Goal: Task Accomplishment & Management: Use online tool/utility

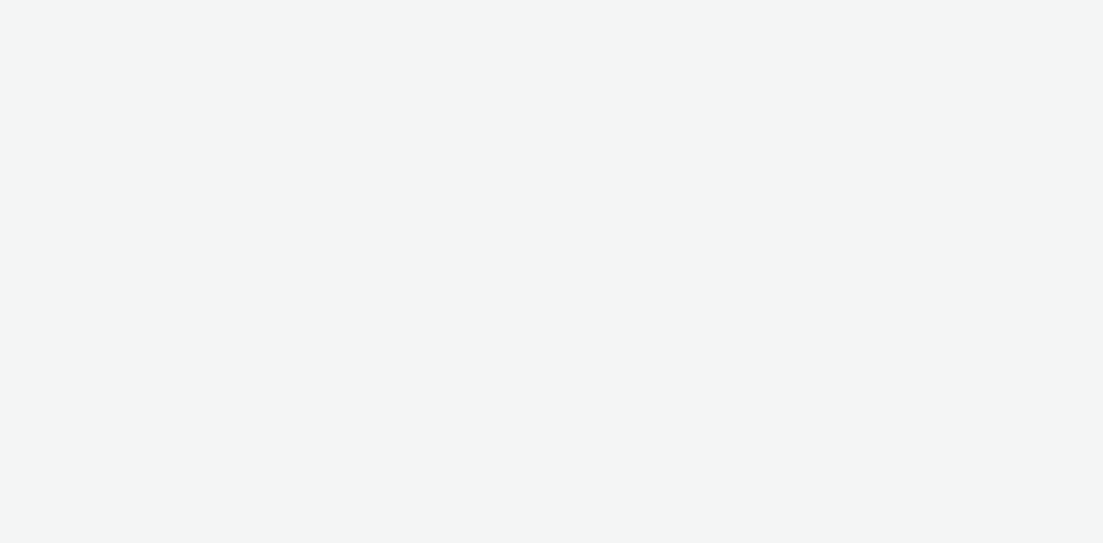
select select "2b8dd31a-8117-4e68-a346-a4c56cee5b05"
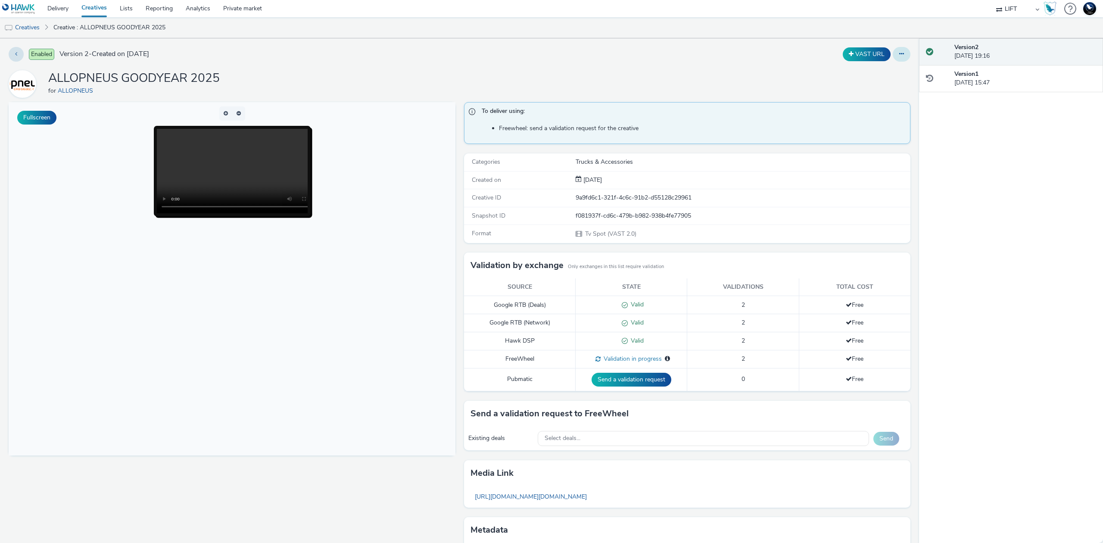
click at [899, 57] on icon at bounding box center [901, 54] width 5 height 6
click at [876, 88] on link "Duplicate" at bounding box center [878, 88] width 65 height 17
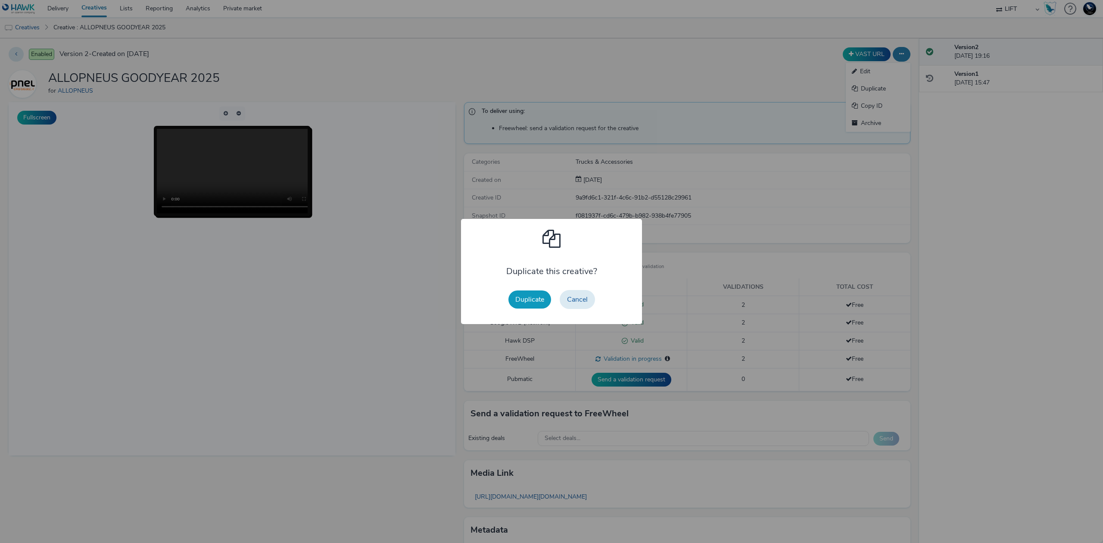
click at [529, 295] on button "Duplicate" at bounding box center [530, 299] width 43 height 18
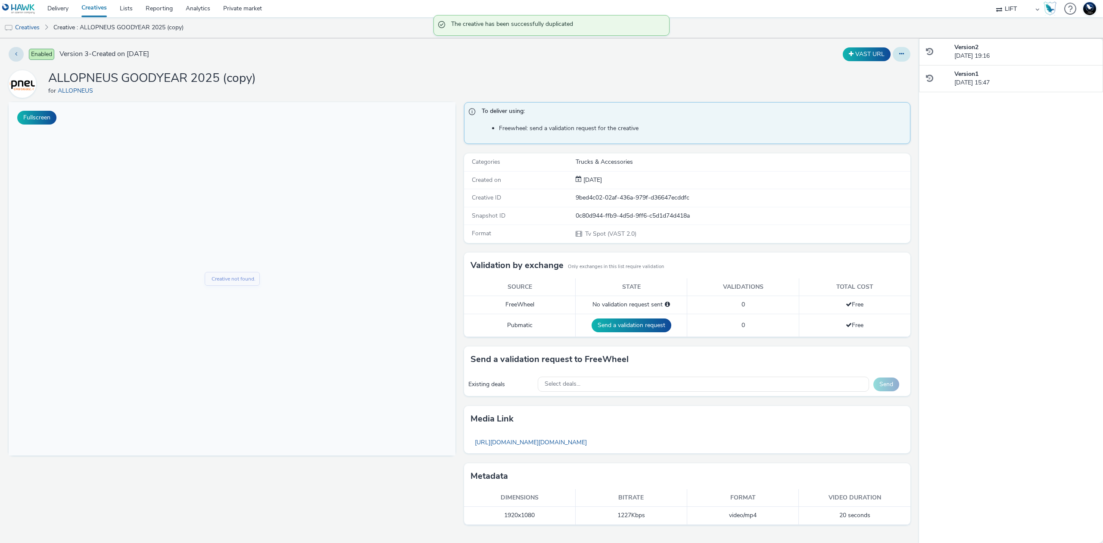
click at [899, 54] on icon at bounding box center [901, 54] width 5 height 6
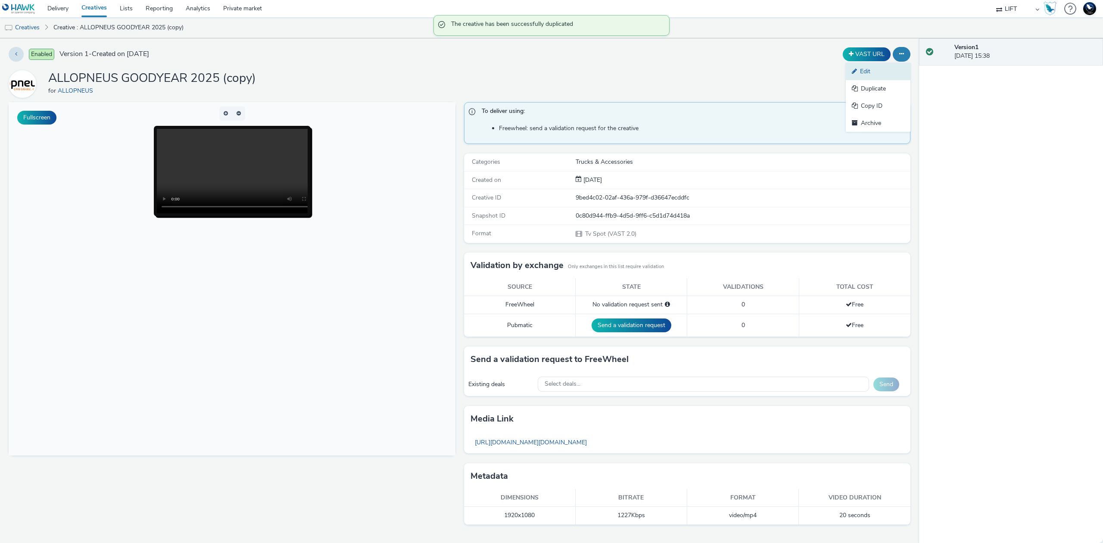
click at [884, 68] on link "Edit" at bounding box center [878, 71] width 65 height 17
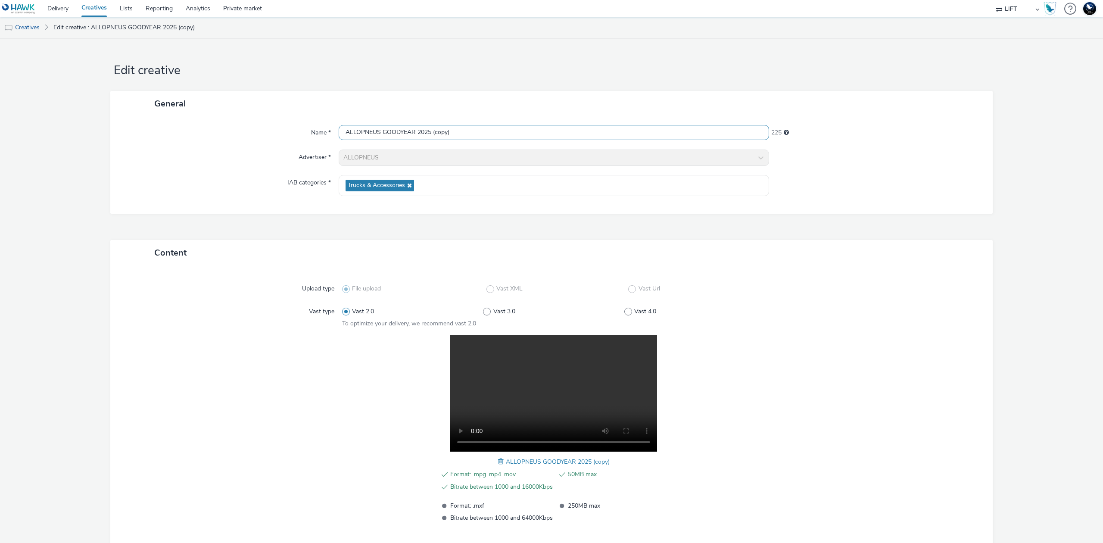
drag, startPoint x: 431, startPoint y: 131, endPoint x: 493, endPoint y: 128, distance: 61.7
click at [493, 128] on input "ALLOPNEUS GOODYEAR 2025 (copy)" at bounding box center [554, 132] width 431 height 15
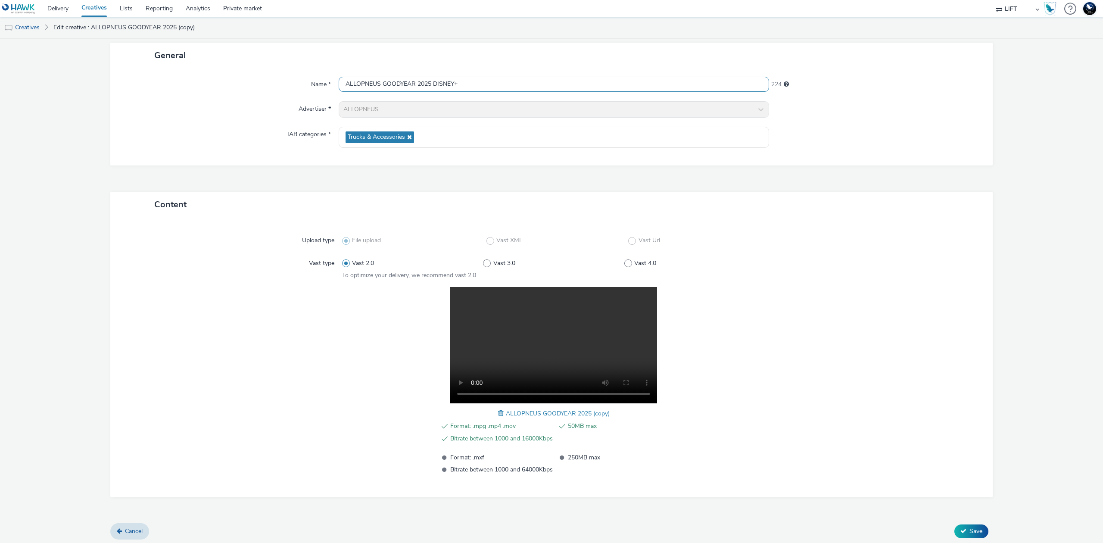
scroll to position [51, 0]
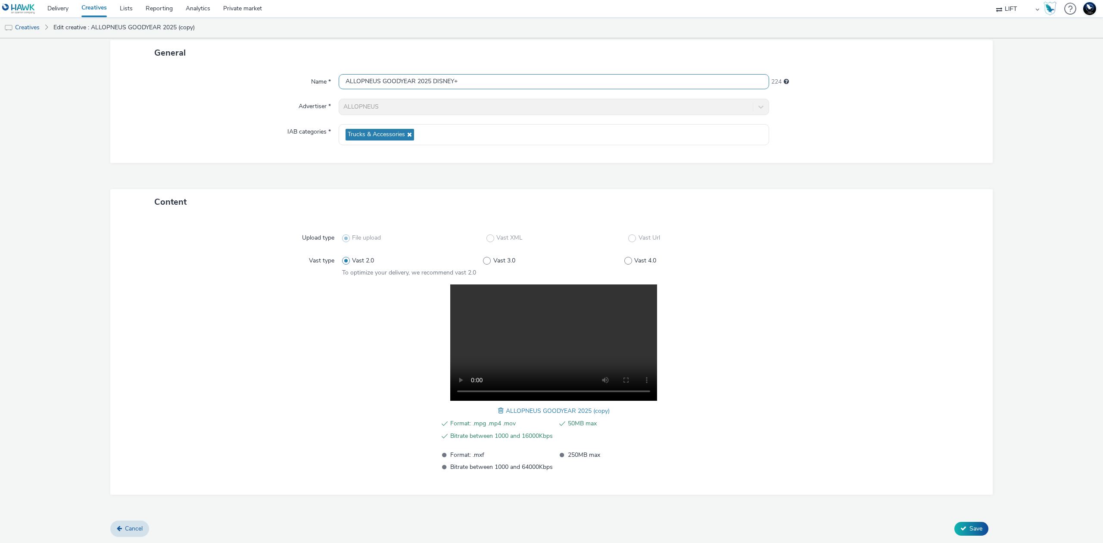
type input "ALLOPNEUS GOODYEAR 2025 DISNEY+"
click at [498, 410] on span at bounding box center [502, 410] width 8 height 9
click at [961, 528] on icon at bounding box center [964, 528] width 6 height 6
